Goal: Find specific page/section: Find specific page/section

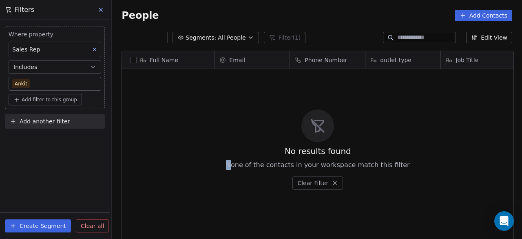
scroll to position [204, 406]
click at [96, 49] on icon at bounding box center [95, 50] width 6 height 6
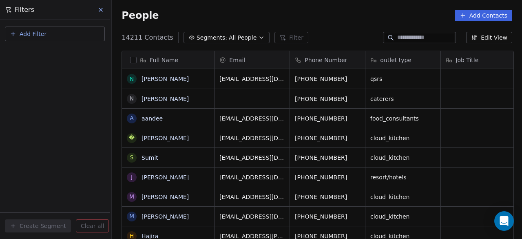
click at [64, 37] on button "Add Filter" at bounding box center [55, 34] width 100 height 15
click at [59, 51] on span "Contact properties" at bounding box center [39, 53] width 53 height 9
type input "***"
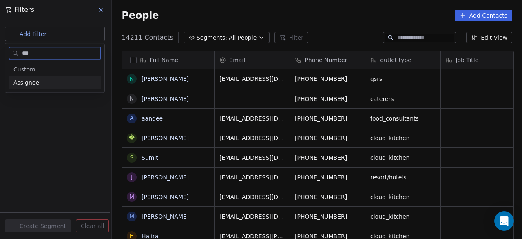
click at [37, 86] on div "Assignee" at bounding box center [54, 82] width 83 height 8
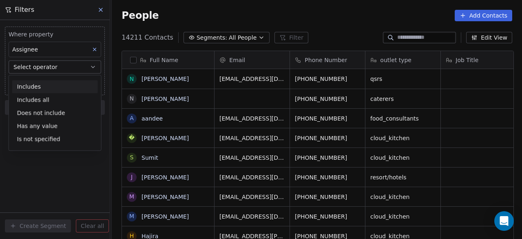
click at [37, 86] on div "Includes" at bounding box center [55, 86] width 86 height 13
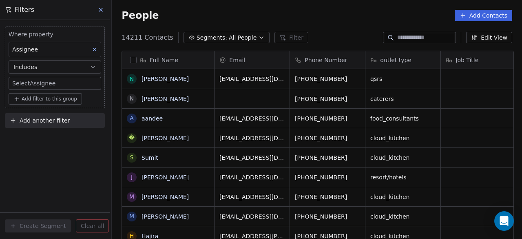
click at [42, 84] on body "On2Cook India Pvt. Ltd. Contacts People Marketing Workflows Campaigns Sales Pip…" at bounding box center [261, 119] width 522 height 239
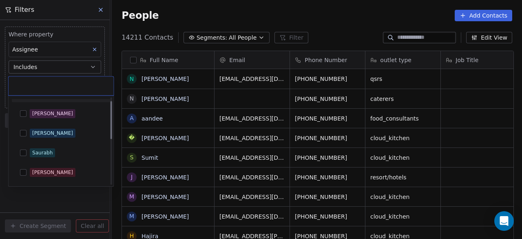
scroll to position [0, 0]
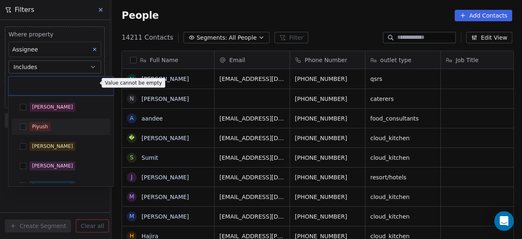
click at [223, 14] on html "On2Cook India Pvt. Ltd. Contacts People Marketing Workflows Campaigns Sales Pip…" at bounding box center [261, 119] width 522 height 239
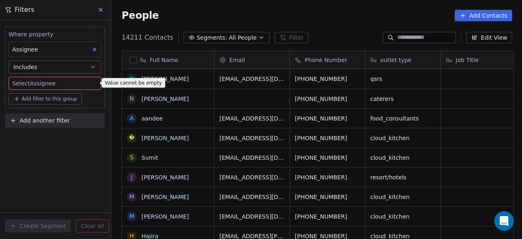
click at [185, 13] on div "People Add Contacts" at bounding box center [317, 15] width 391 height 11
click at [58, 149] on div "Where property Assignee Includes Select Assignee Add filter to this group Add a…" at bounding box center [55, 129] width 110 height 219
